Goal: Information Seeking & Learning: Learn about a topic

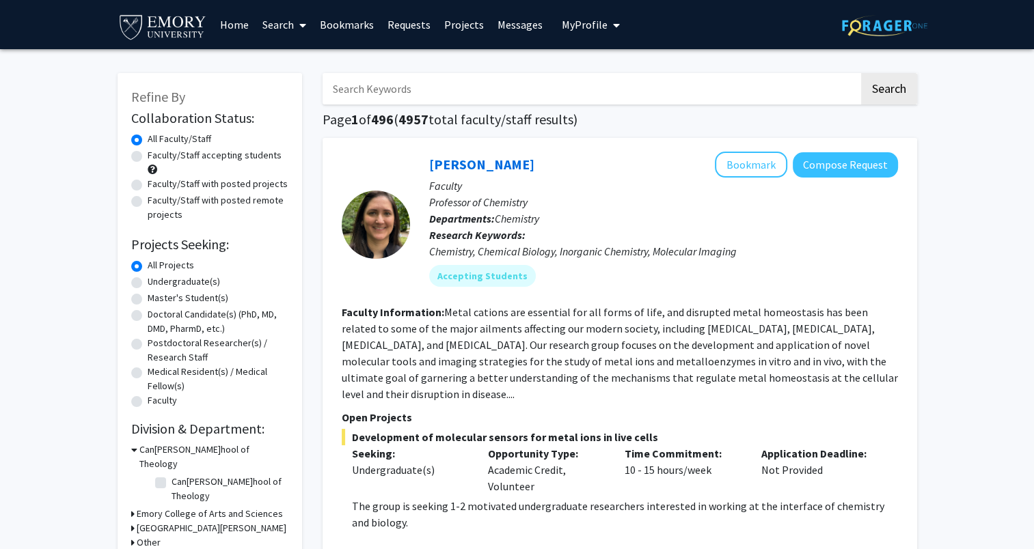
click at [243, 153] on label "Faculty/Staff accepting students" at bounding box center [215, 155] width 134 height 14
click at [157, 153] on input "Faculty/Staff accepting students" at bounding box center [152, 152] width 9 height 9
radio input "true"
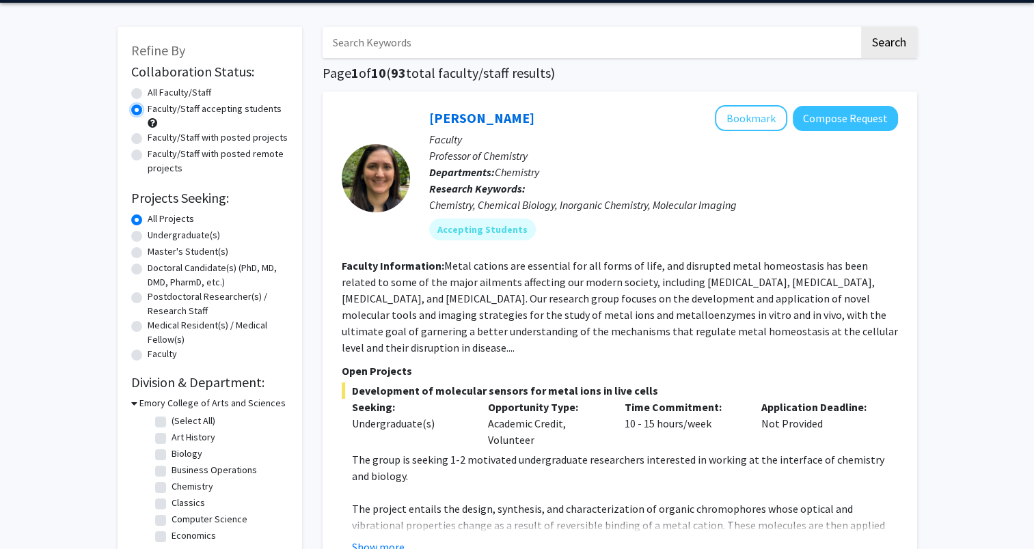
scroll to position [68, 0]
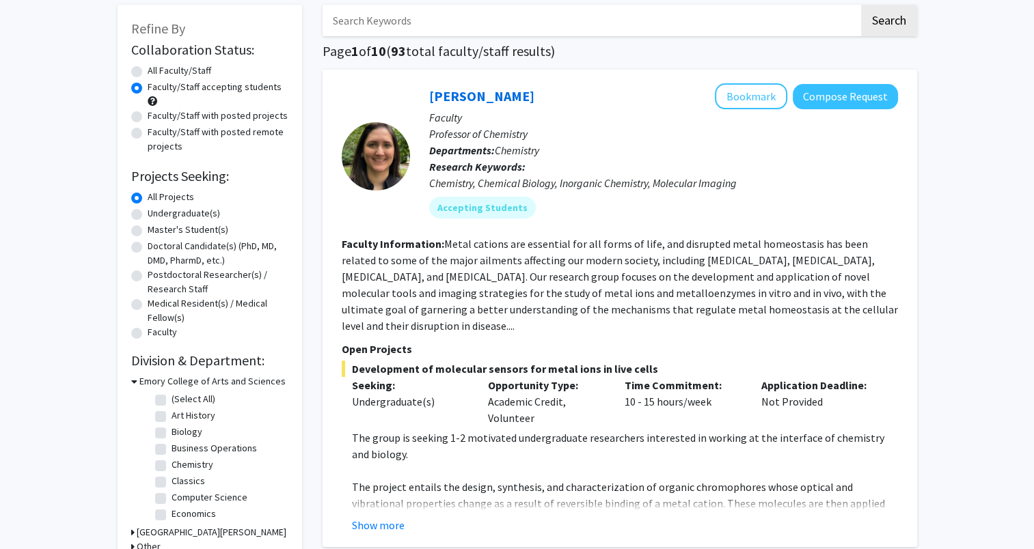
click at [180, 216] on label "Undergraduate(s)" at bounding box center [184, 213] width 72 height 14
click at [157, 215] on input "Undergraduate(s)" at bounding box center [152, 210] width 9 height 9
radio input "true"
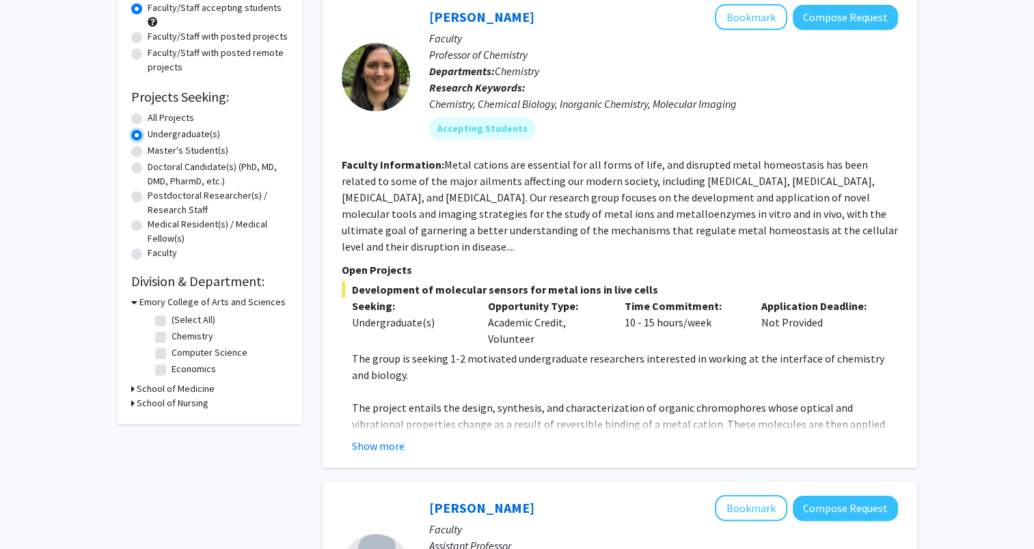
scroll to position [137, 0]
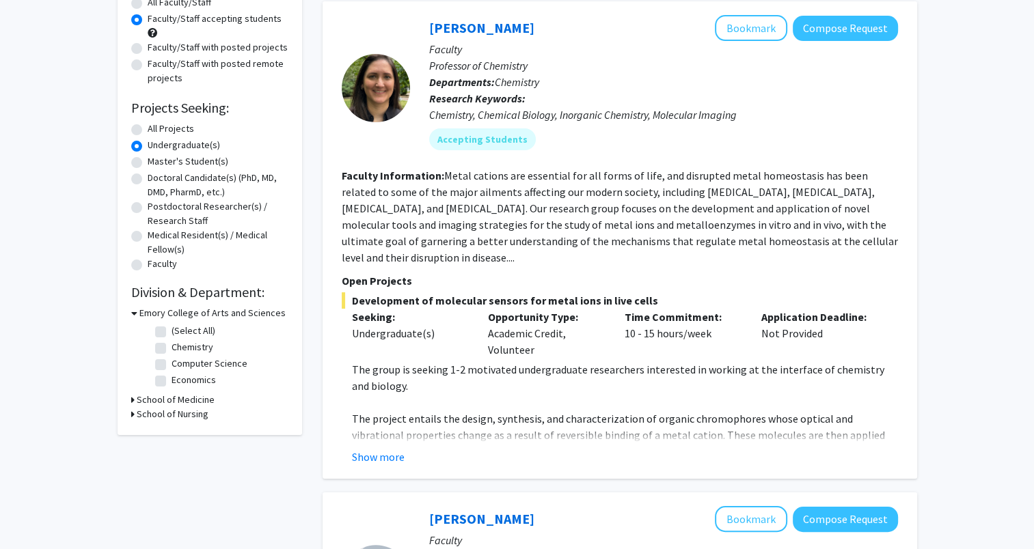
click at [162, 126] on label "All Projects" at bounding box center [171, 129] width 46 height 14
click at [157, 126] on input "All Projects" at bounding box center [152, 126] width 9 height 9
radio input "true"
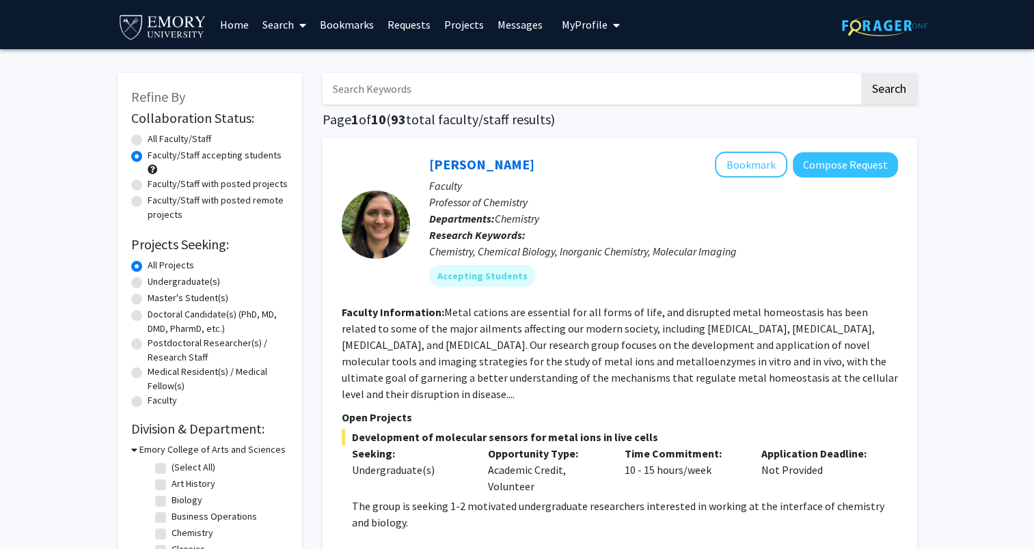
click at [240, 186] on label "Faculty/Staff with posted projects" at bounding box center [218, 184] width 140 height 14
click at [157, 186] on input "Faculty/Staff with posted projects" at bounding box center [152, 181] width 9 height 9
radio input "true"
click at [216, 370] on label "Medical Resident(s) / Medical Fellow(s)" at bounding box center [218, 379] width 141 height 29
click at [157, 370] on input "Medical Resident(s) / Medical Fellow(s)" at bounding box center [152, 369] width 9 height 9
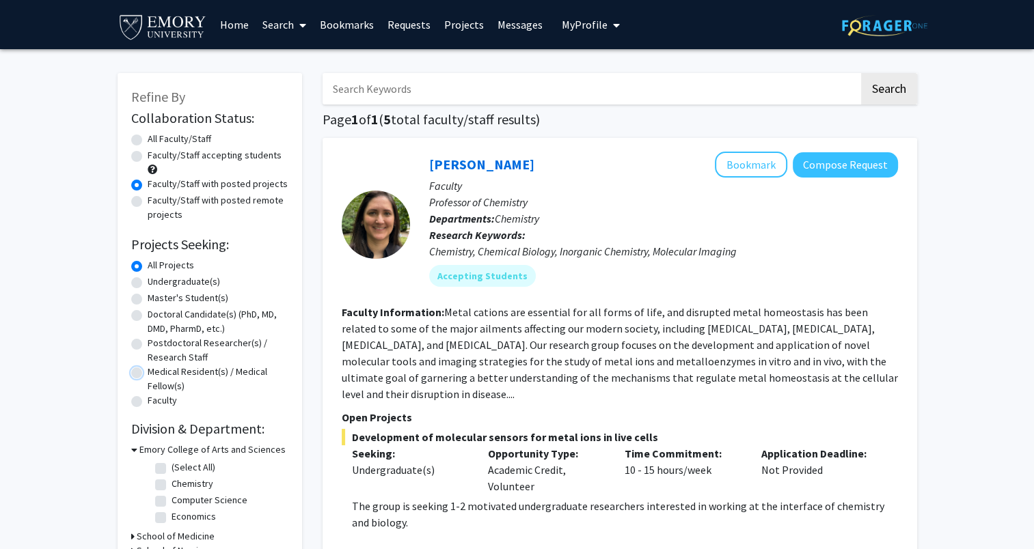
radio input "true"
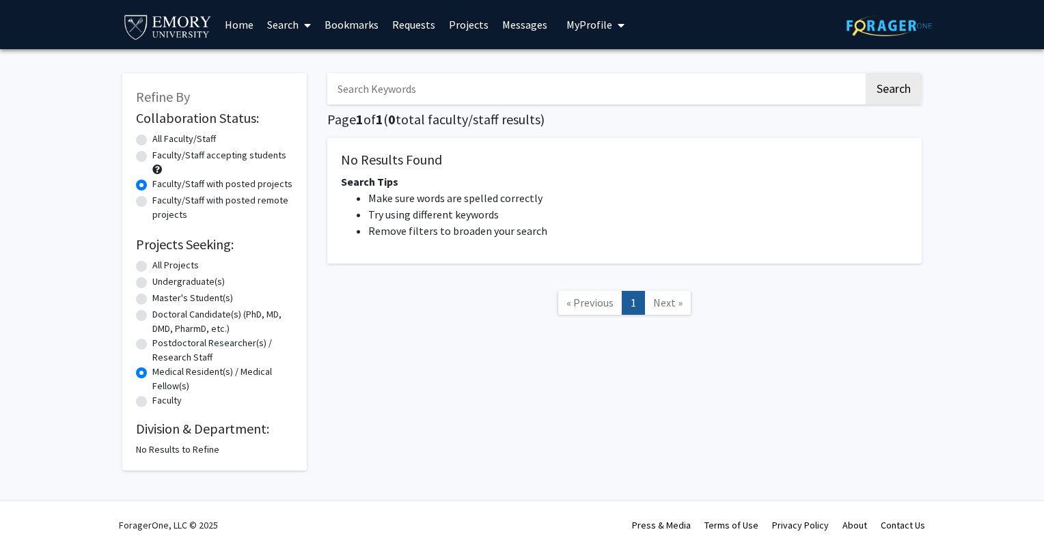
click at [189, 264] on label "All Projects" at bounding box center [175, 265] width 46 height 14
click at [161, 264] on input "All Projects" at bounding box center [156, 262] width 9 height 9
radio input "true"
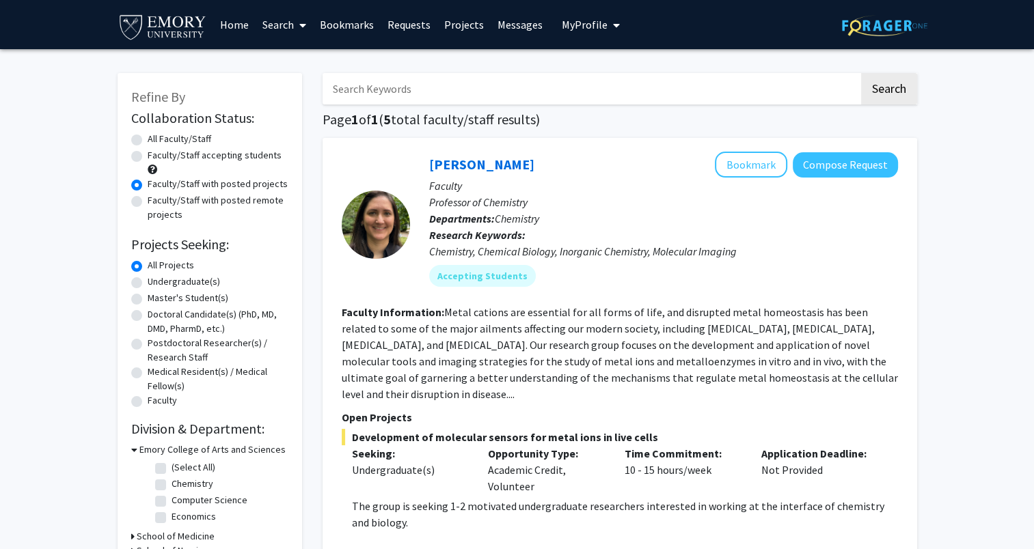
click at [191, 147] on div "All Faculty/Staff" at bounding box center [209, 140] width 157 height 16
click at [192, 142] on label "All Faculty/Staff" at bounding box center [180, 139] width 64 height 14
click at [157, 141] on input "All Faculty/Staff" at bounding box center [152, 136] width 9 height 9
radio input "true"
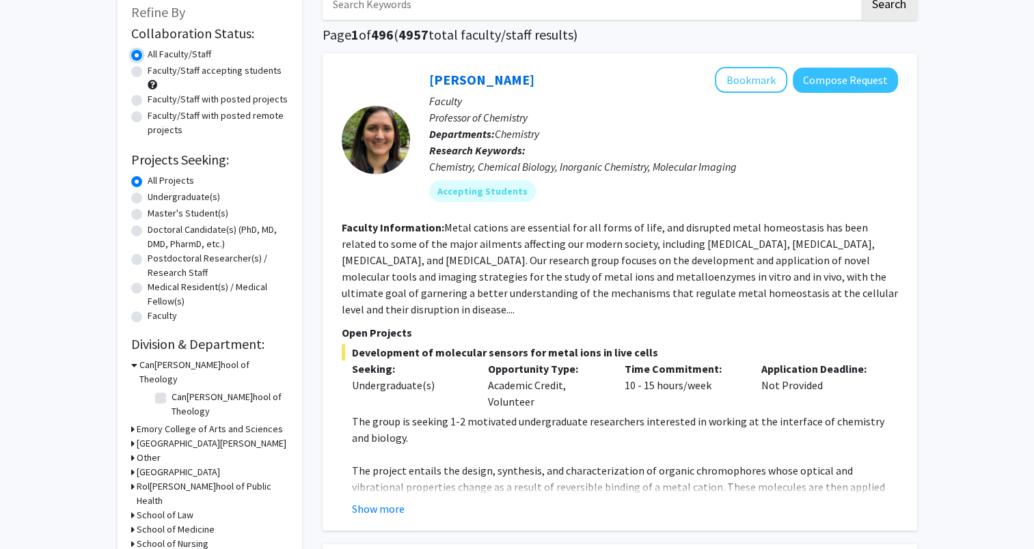
scroll to position [273, 0]
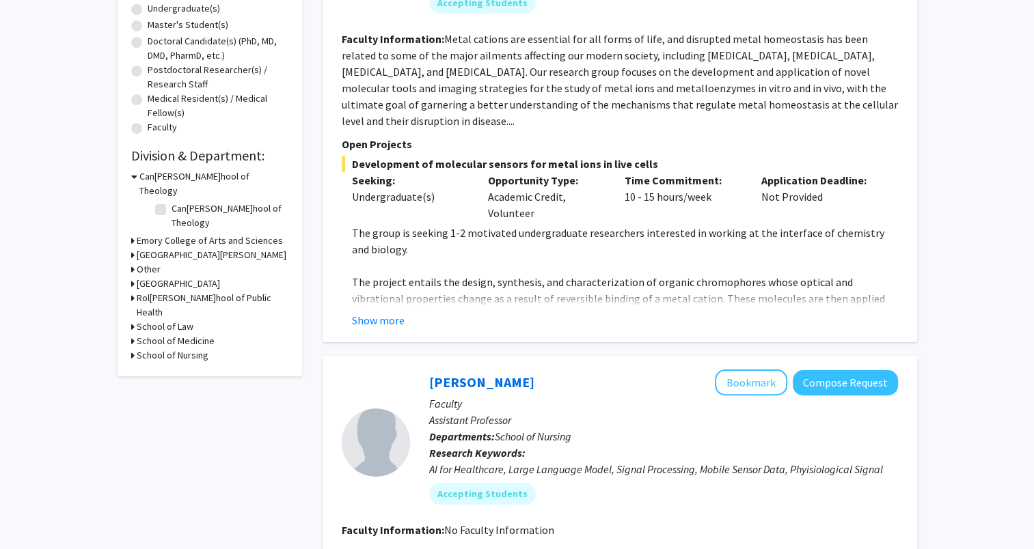
click at [197, 234] on h3 "Emory College of Arts and Sciences" at bounding box center [210, 241] width 146 height 14
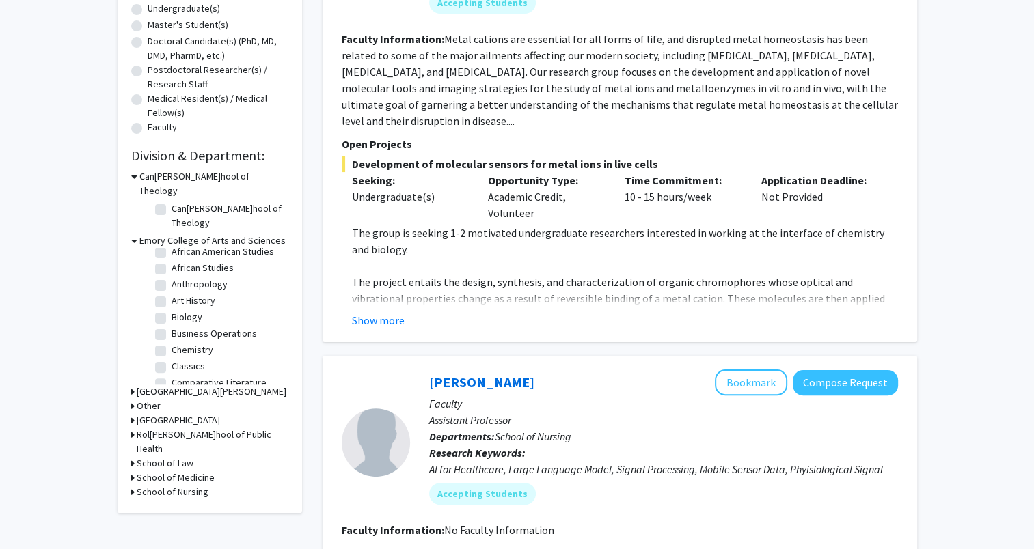
scroll to position [0, 0]
click at [193, 284] on label "African Studies" at bounding box center [203, 291] width 62 height 14
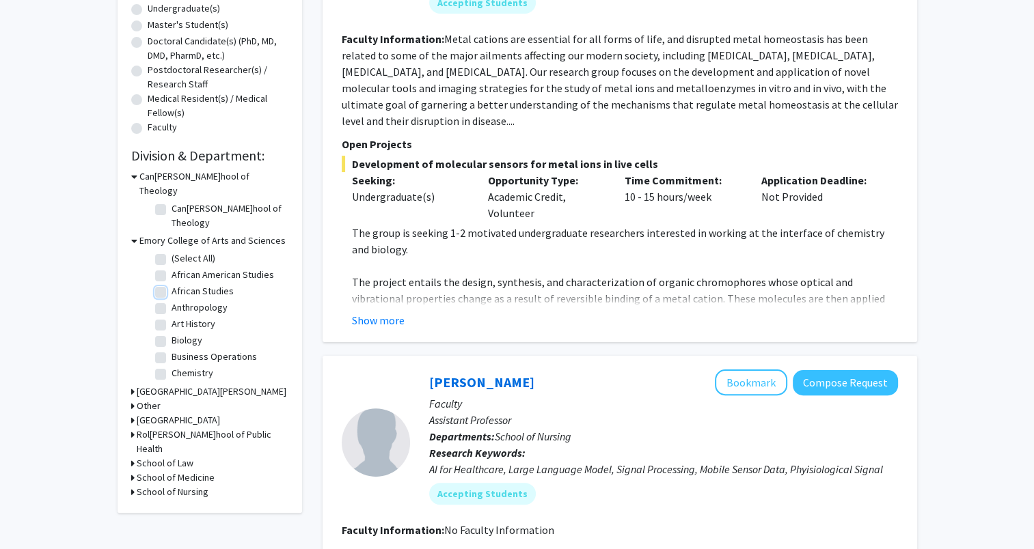
click at [180, 284] on input "African Studies" at bounding box center [176, 288] width 9 height 9
checkbox input "true"
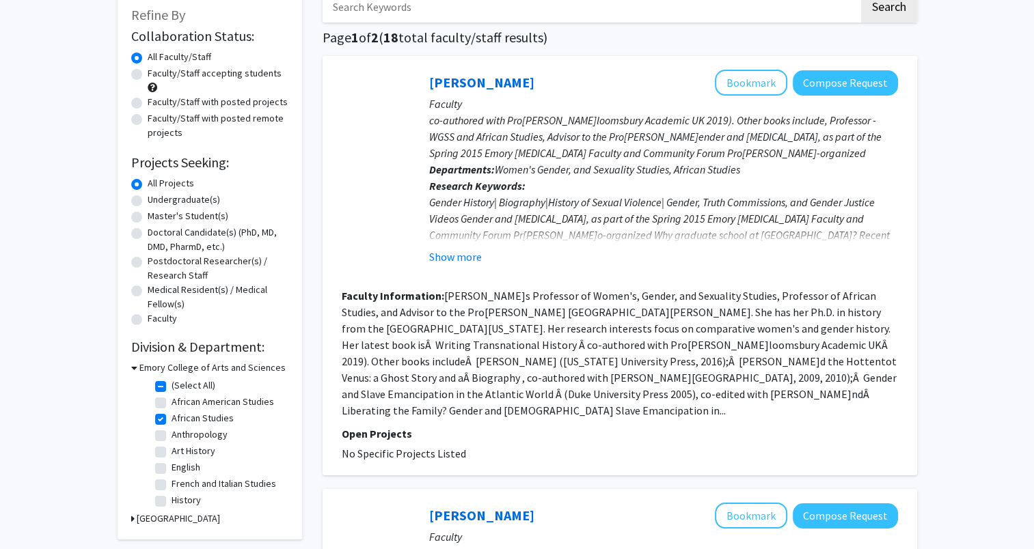
scroll to position [205, 0]
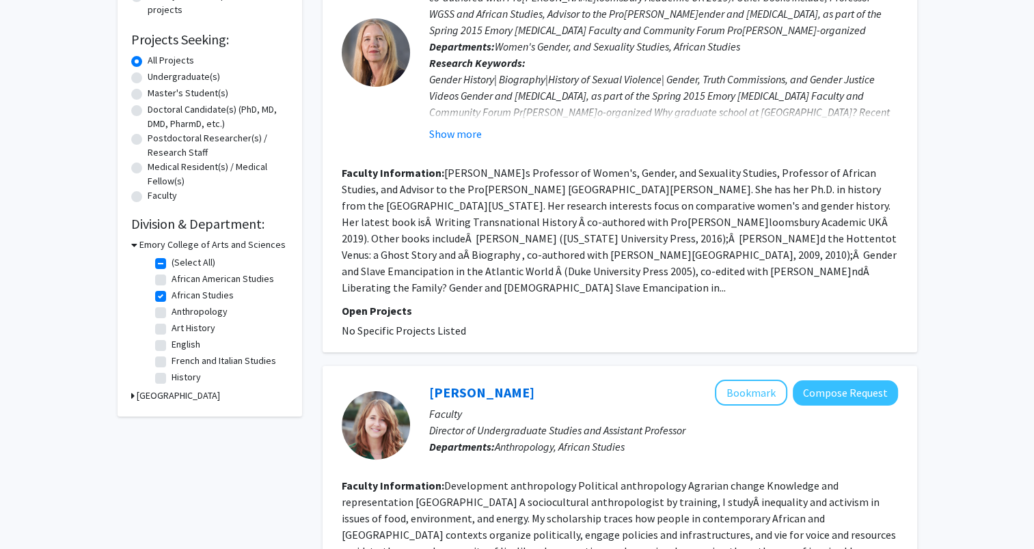
click at [185, 293] on label "African Studies" at bounding box center [203, 295] width 62 height 14
click at [180, 293] on input "African Studies" at bounding box center [176, 292] width 9 height 9
checkbox input "false"
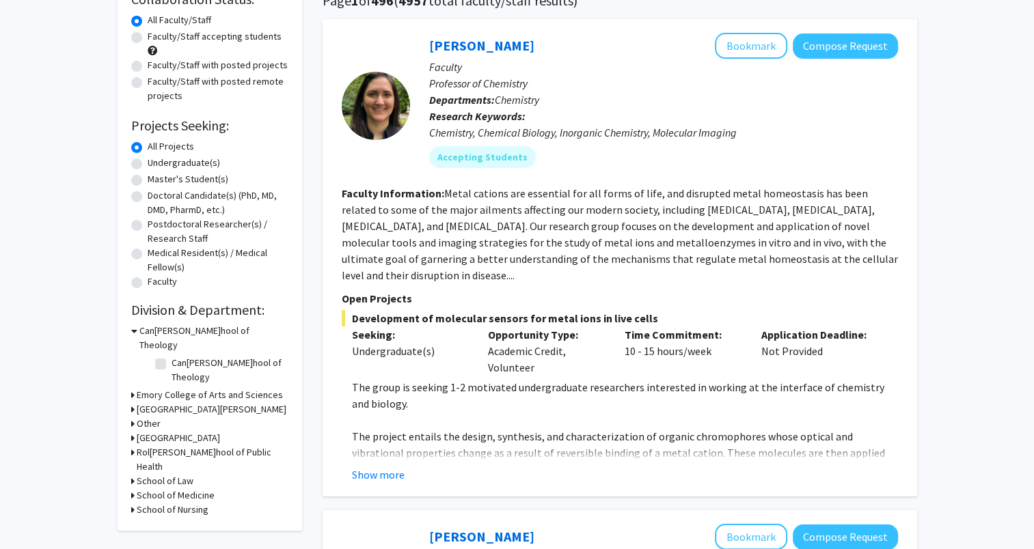
scroll to position [205, 0]
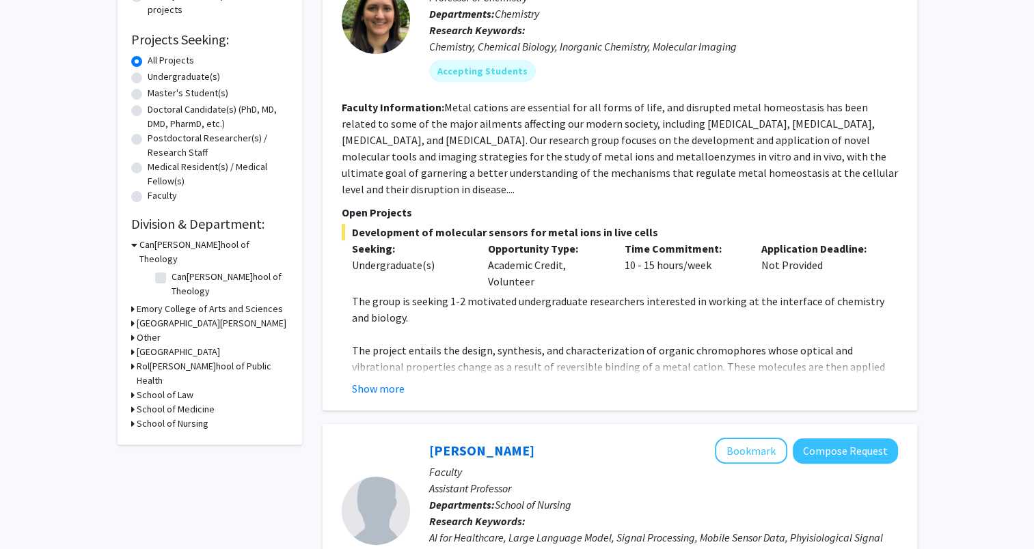
click at [200, 302] on h3 "Emory College of Arts and Sciences" at bounding box center [210, 309] width 146 height 14
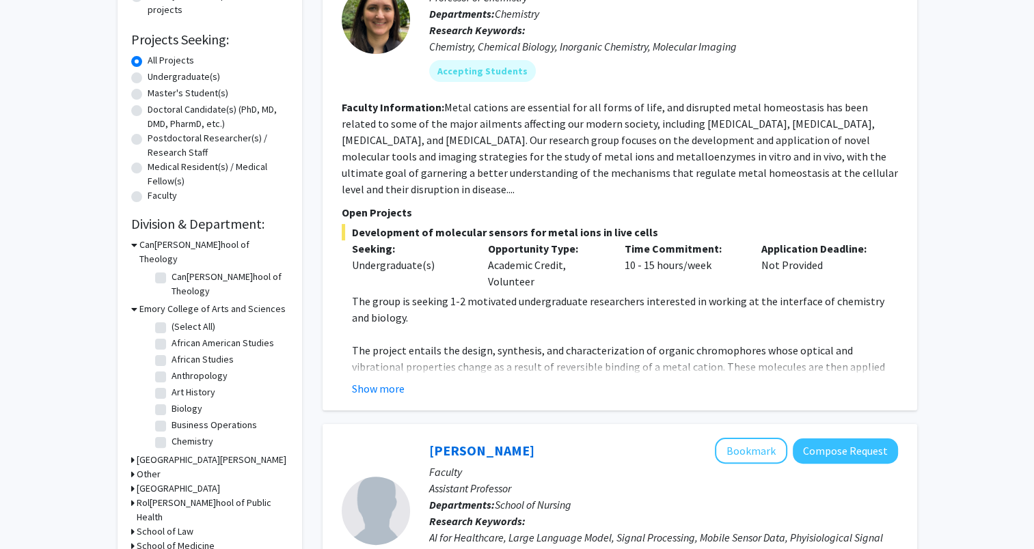
click at [184, 369] on label "Anthropology" at bounding box center [200, 376] width 56 height 14
click at [180, 369] on input "Anthropology" at bounding box center [176, 373] width 9 height 9
checkbox input "true"
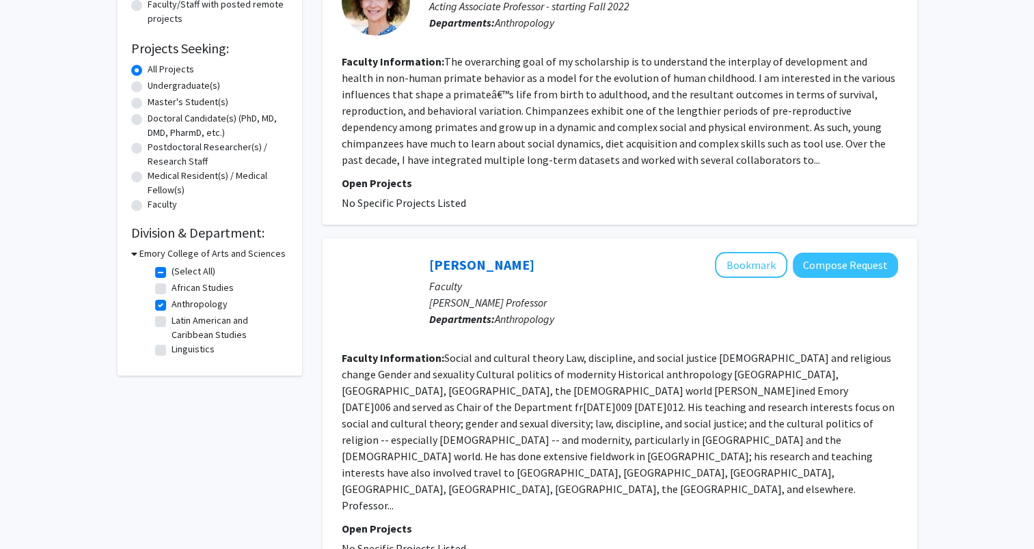
scroll to position [205, 0]
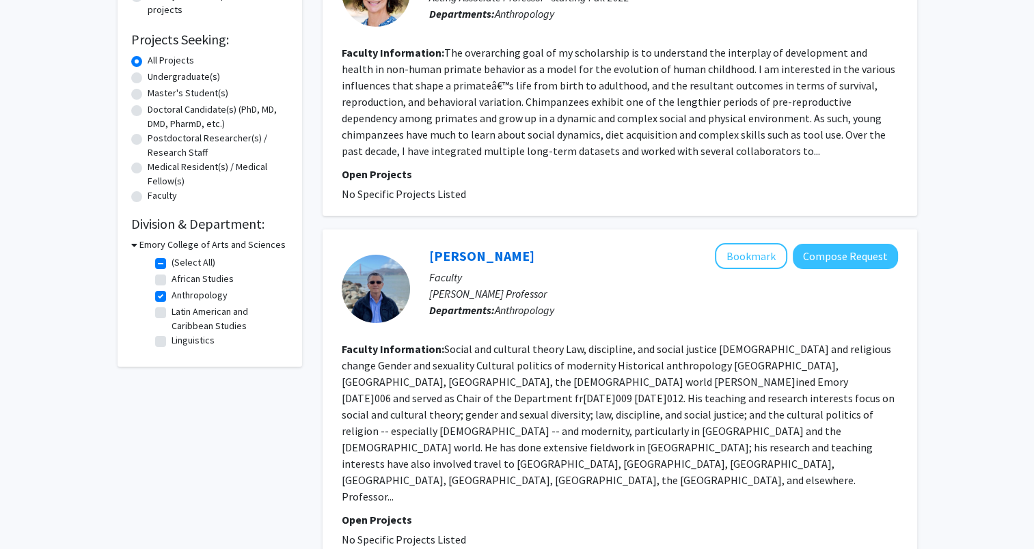
click at [163, 269] on fg-checkbox "(Select All) (Select All)" at bounding box center [220, 264] width 130 height 16
click at [172, 266] on label "(Select All)" at bounding box center [194, 263] width 44 height 14
click at [172, 264] on input "(Select All)" at bounding box center [176, 260] width 9 height 9
checkbox input "false"
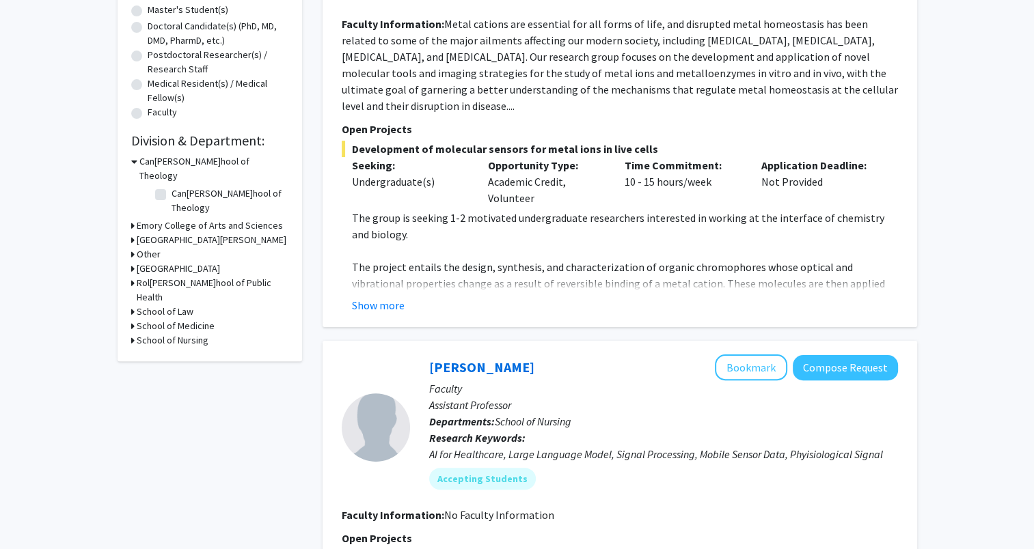
scroll to position [342, 0]
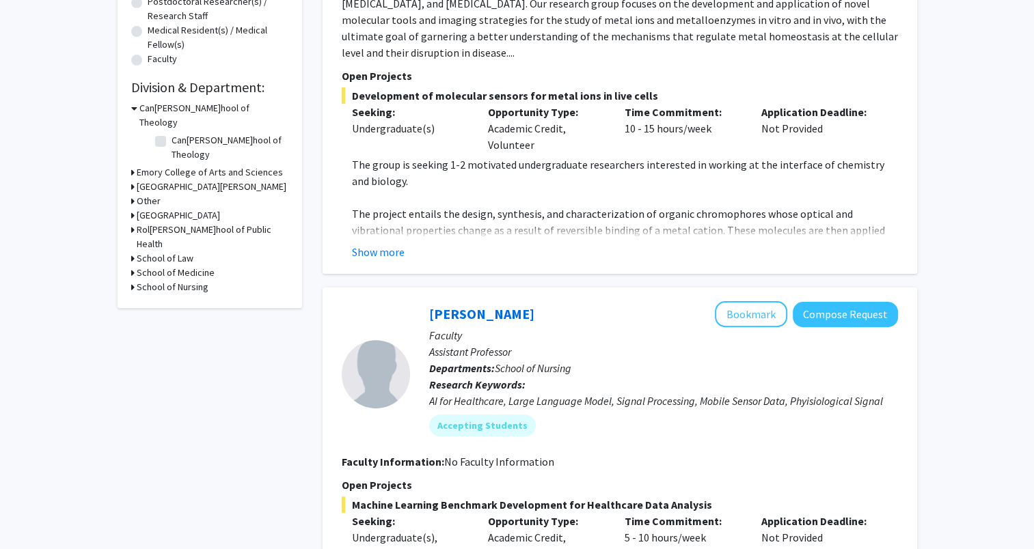
click at [189, 180] on h3 "[GEOGRAPHIC_DATA][PERSON_NAME]" at bounding box center [212, 187] width 150 height 14
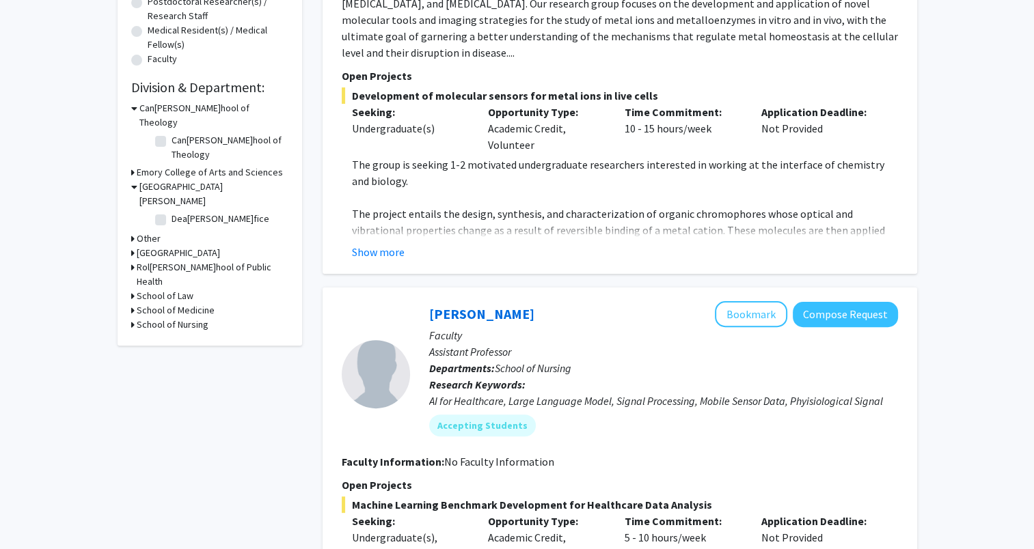
click at [197, 180] on h3 "[GEOGRAPHIC_DATA][PERSON_NAME]" at bounding box center [213, 194] width 149 height 29
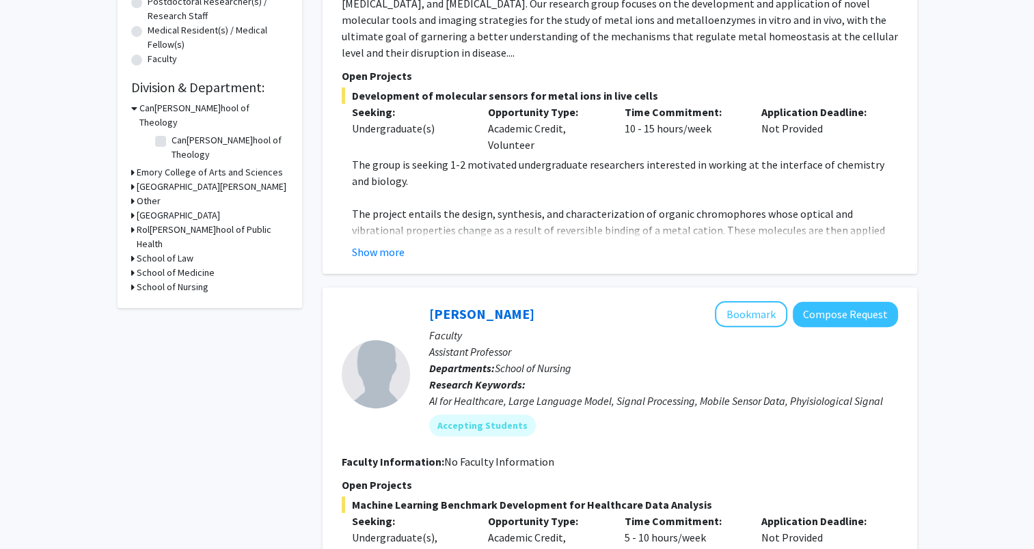
click at [229, 165] on h3 "Emory College of Arts and Sciences" at bounding box center [210, 172] width 146 height 14
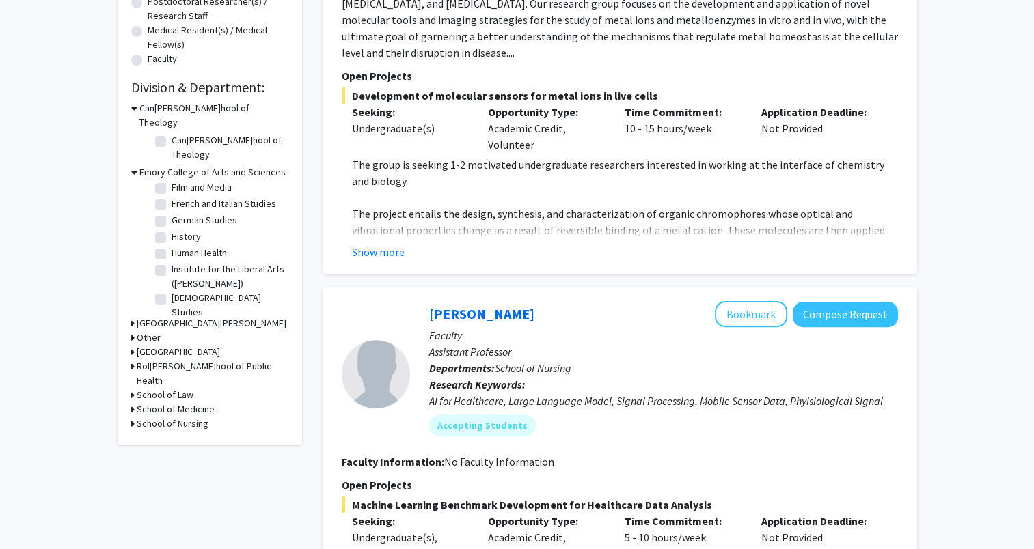
scroll to position [180, 0]
click at [208, 232] on fg-checkbox "Environmental Sciences Environmental Sciences" at bounding box center [220, 240] width 130 height 16
click at [209, 232] on label "Environmental Sciences" at bounding box center [221, 239] width 98 height 14
click at [180, 232] on input "Environmental Sciences" at bounding box center [176, 236] width 9 height 9
checkbox input "true"
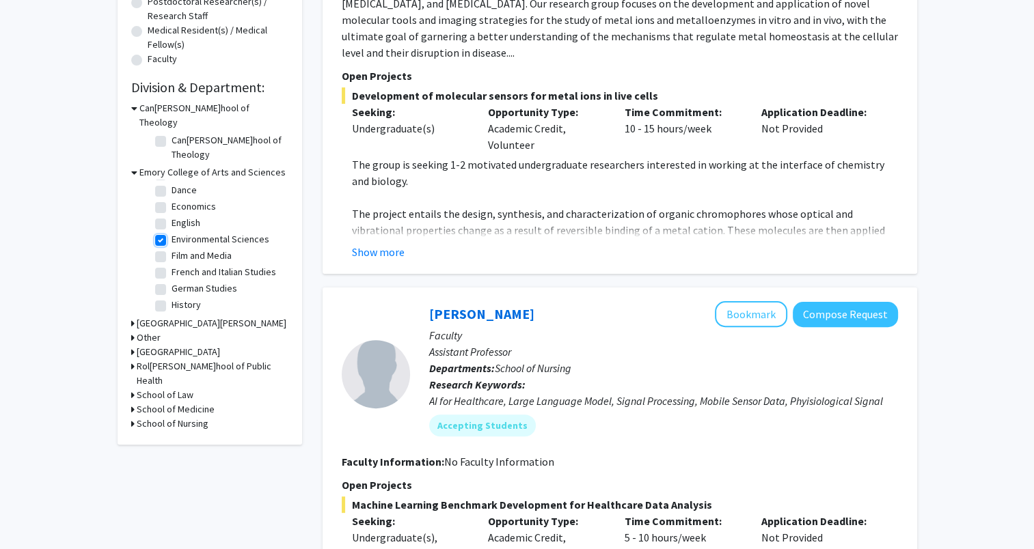
checkbox input "true"
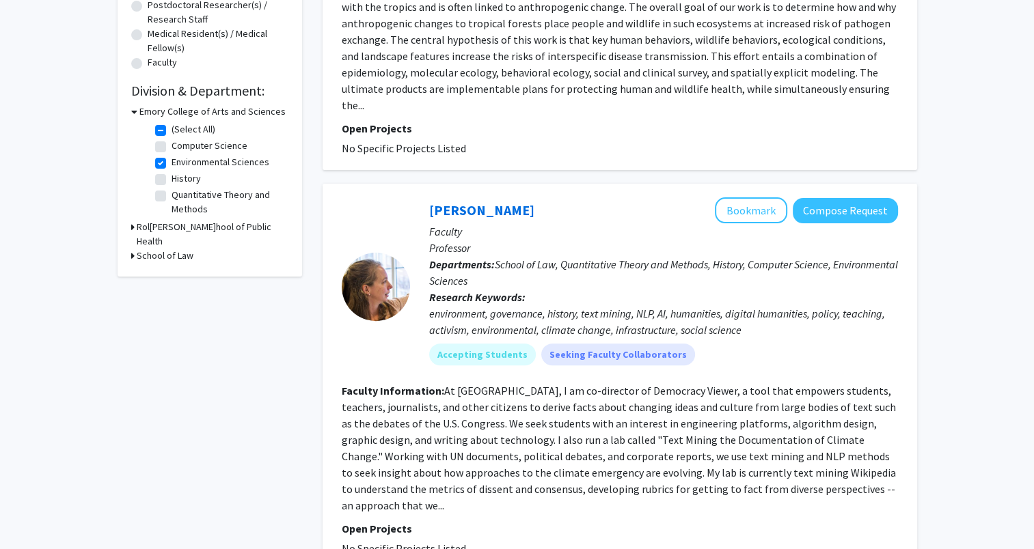
scroll to position [342, 0]
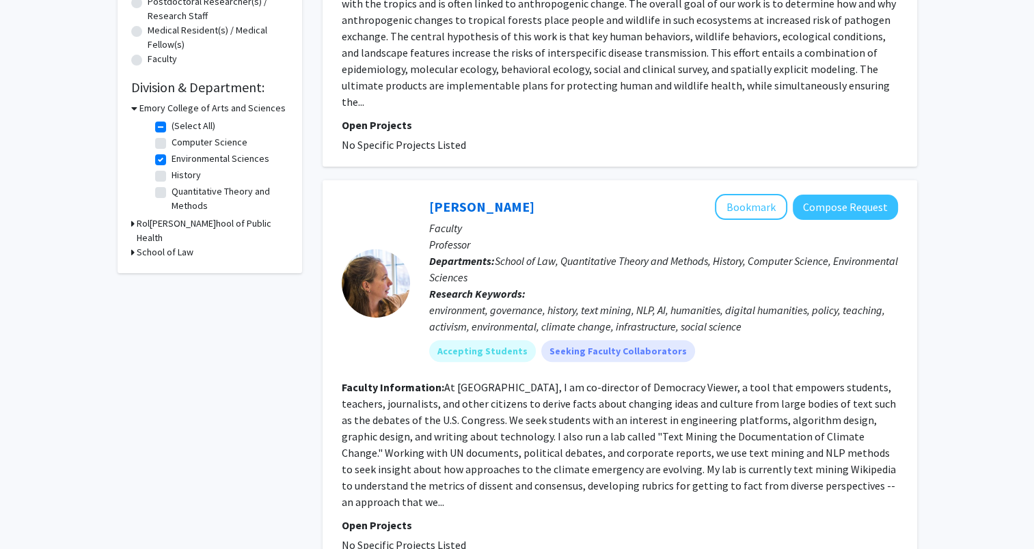
click at [172, 162] on label "Environmental Sciences" at bounding box center [221, 159] width 98 height 14
click at [172, 161] on input "Environmental Sciences" at bounding box center [176, 156] width 9 height 9
checkbox input "false"
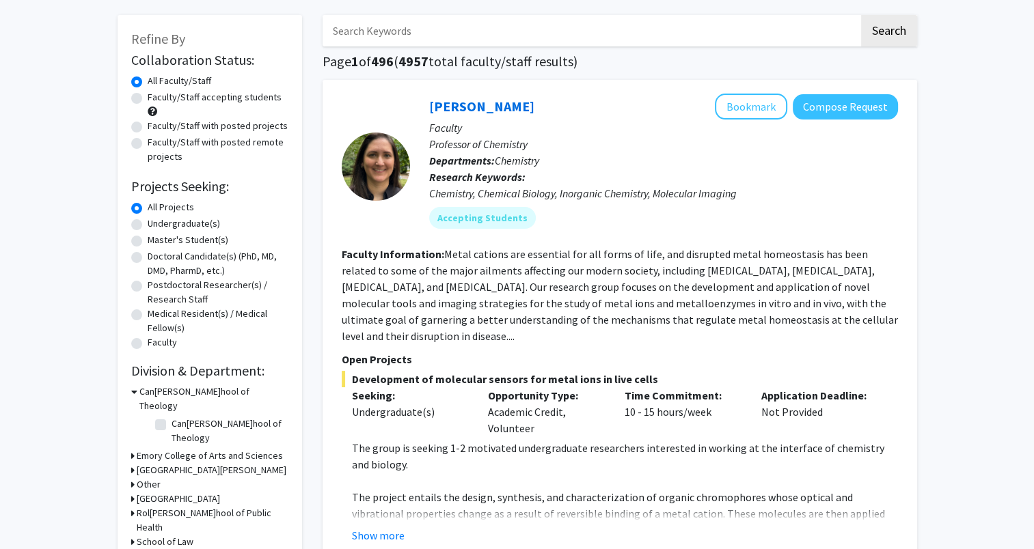
scroll to position [137, 0]
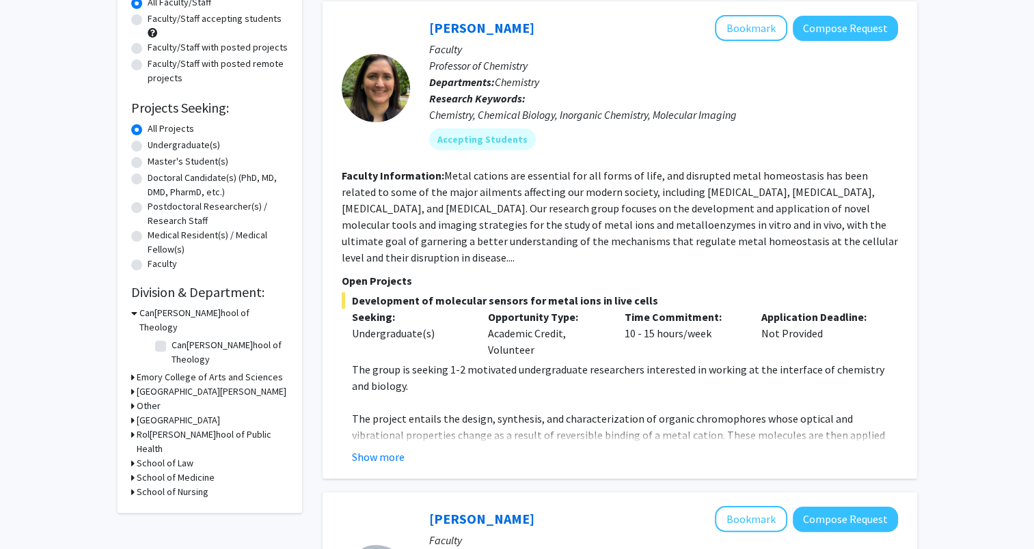
click at [189, 370] on h3 "Emory College of Arts and Sciences" at bounding box center [210, 377] width 146 height 14
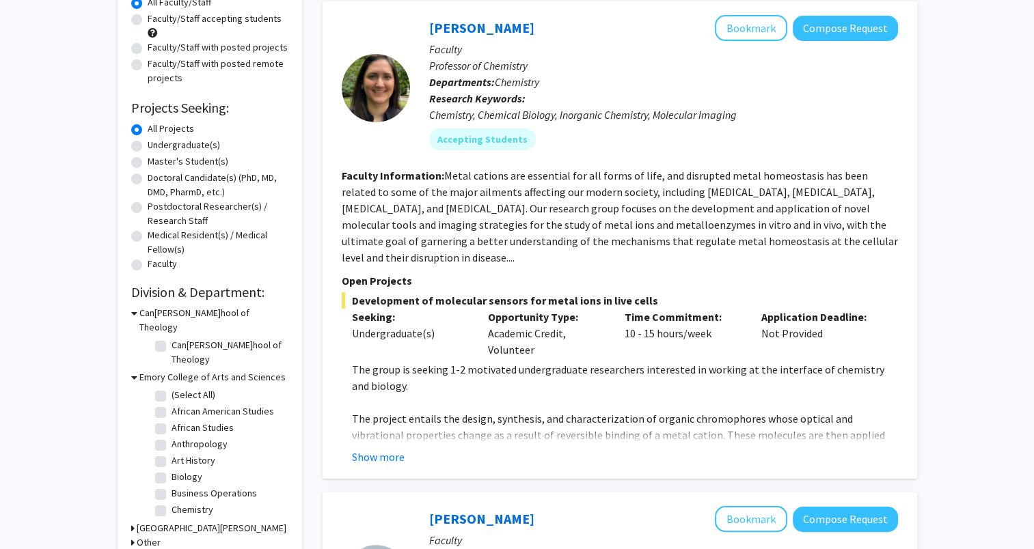
click at [172, 470] on label "Biology" at bounding box center [187, 477] width 31 height 14
click at [172, 470] on input "Biology" at bounding box center [176, 474] width 9 height 9
checkbox input "true"
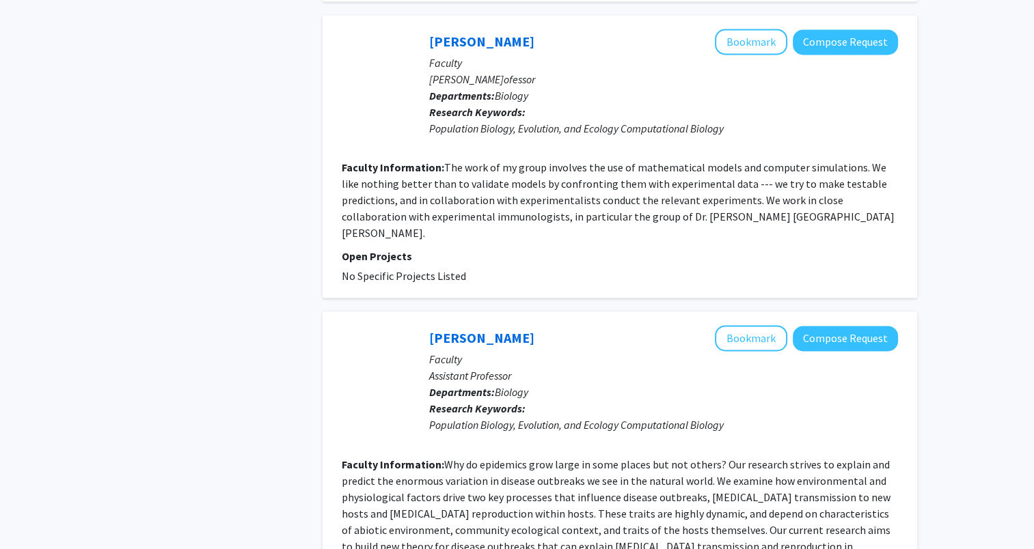
scroll to position [2119, 0]
